Goal: Information Seeking & Learning: Check status

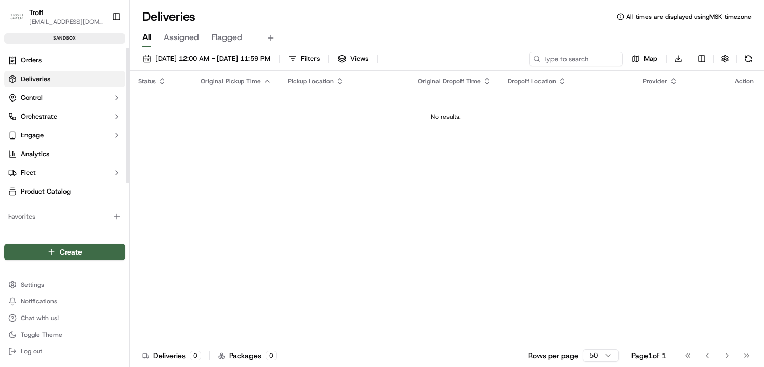
click at [196, 34] on span "Assigned" at bounding box center [181, 37] width 35 height 12
click at [224, 62] on span "[DATE] 12:00 AM - [DATE] 11:59 PM" at bounding box center [212, 58] width 115 height 9
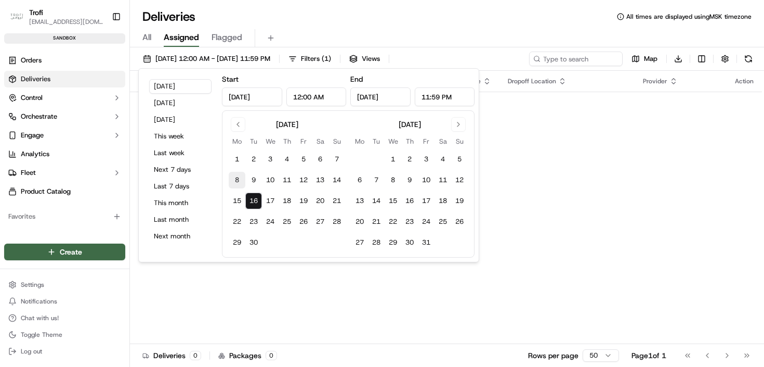
click at [241, 181] on button "8" at bounding box center [237, 180] width 17 height 17
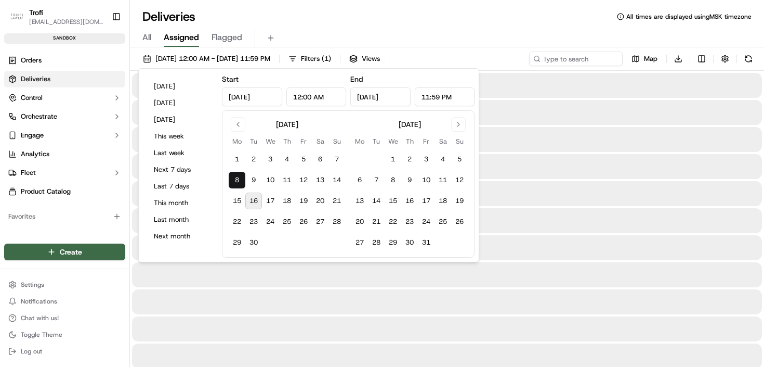
type input "[DATE]"
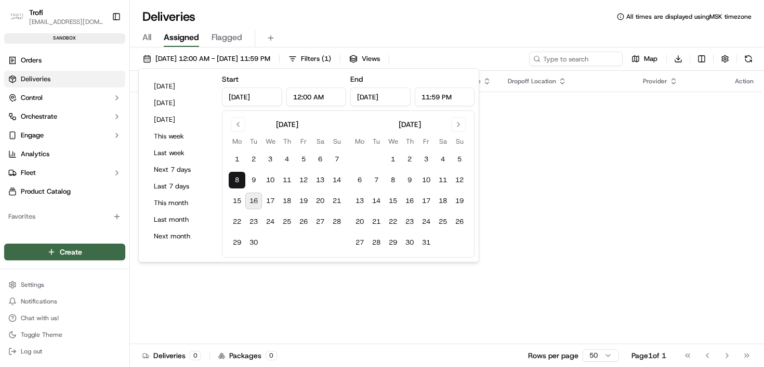
click at [556, 111] on td "No results." at bounding box center [446, 117] width 632 height 50
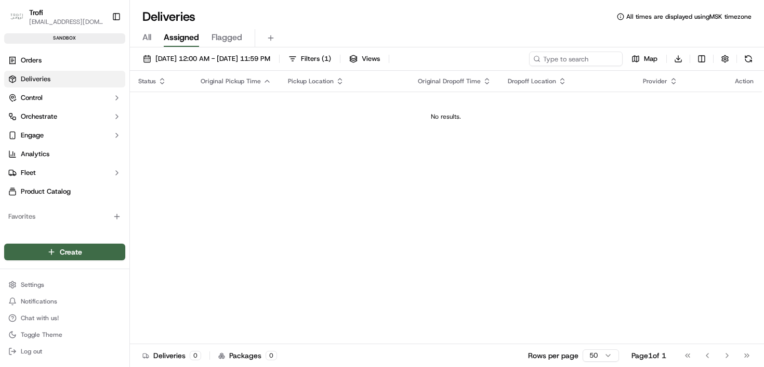
click at [150, 43] on span "All" at bounding box center [146, 37] width 9 height 12
click at [56, 61] on link "Orders" at bounding box center [64, 60] width 121 height 17
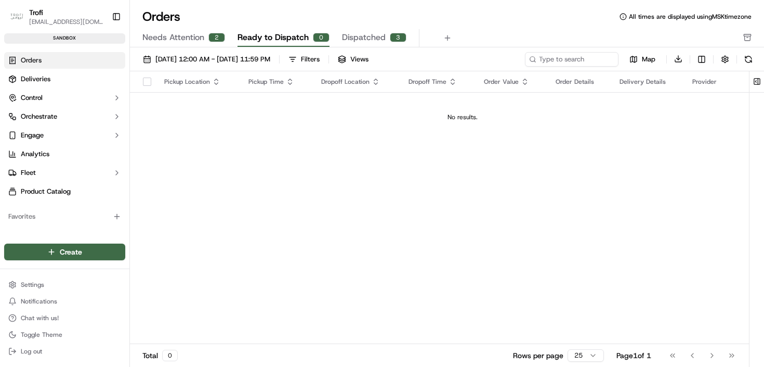
click at [182, 33] on span "Needs Attention" at bounding box center [173, 37] width 62 height 12
